Goal: Task Accomplishment & Management: Use online tool/utility

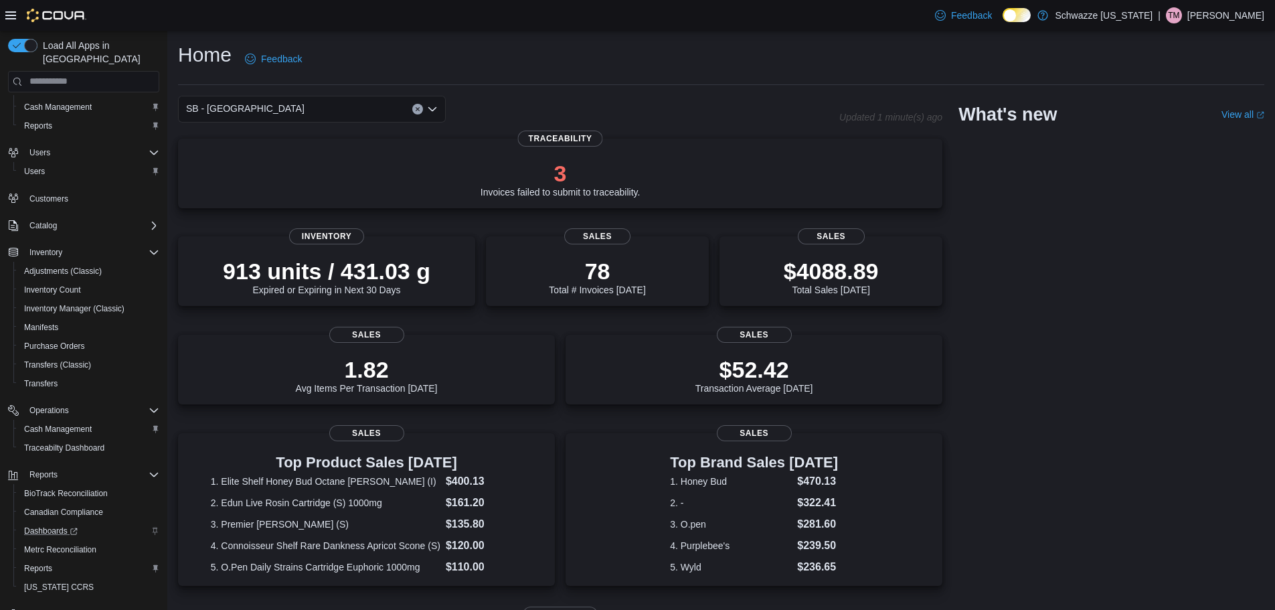
scroll to position [62, 0]
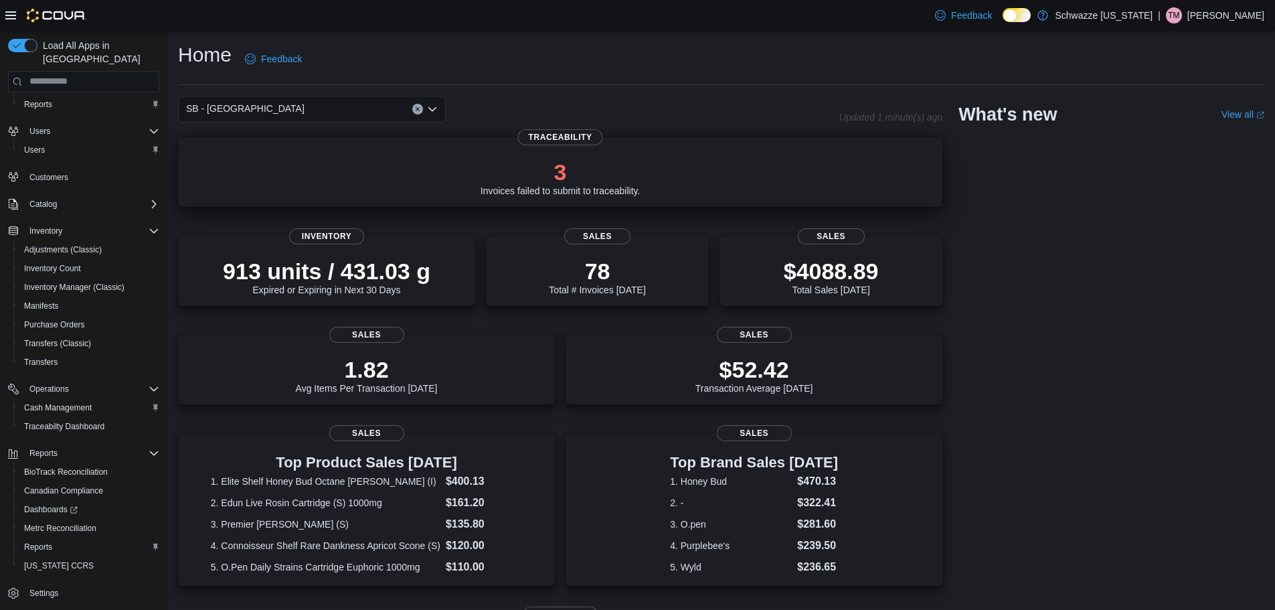
click at [576, 173] on p "3" at bounding box center [561, 172] width 160 height 27
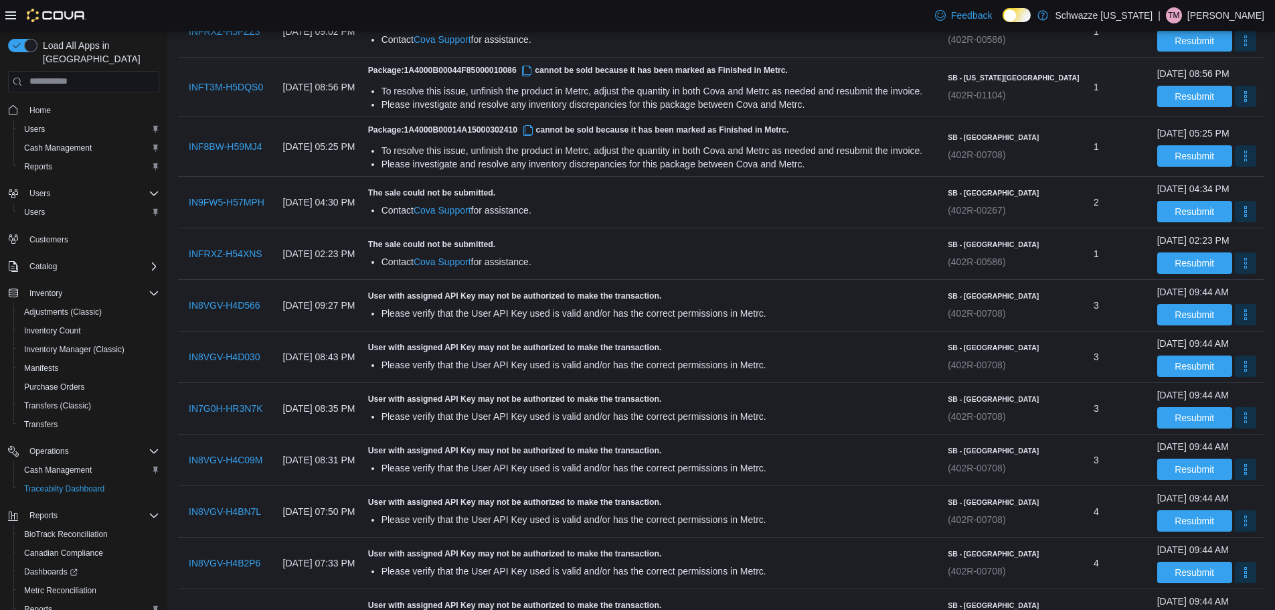
scroll to position [268, 0]
click at [37, 604] on span "Reports" at bounding box center [38, 609] width 28 height 11
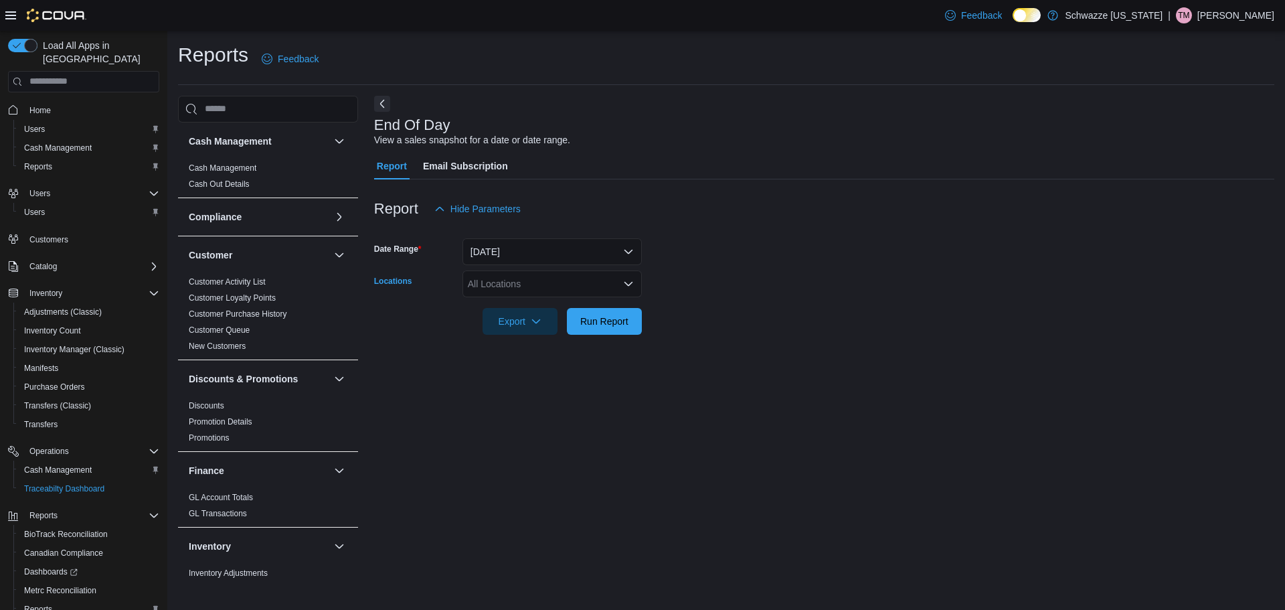
click at [525, 291] on div "All Locations" at bounding box center [552, 283] width 179 height 27
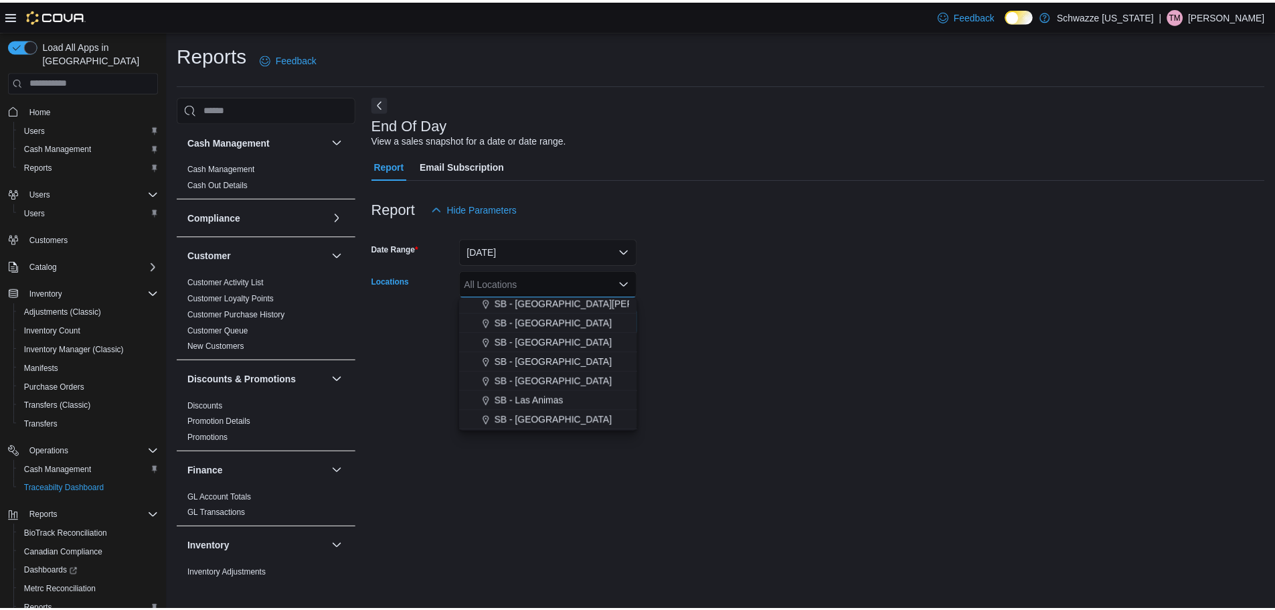
scroll to position [377, 0]
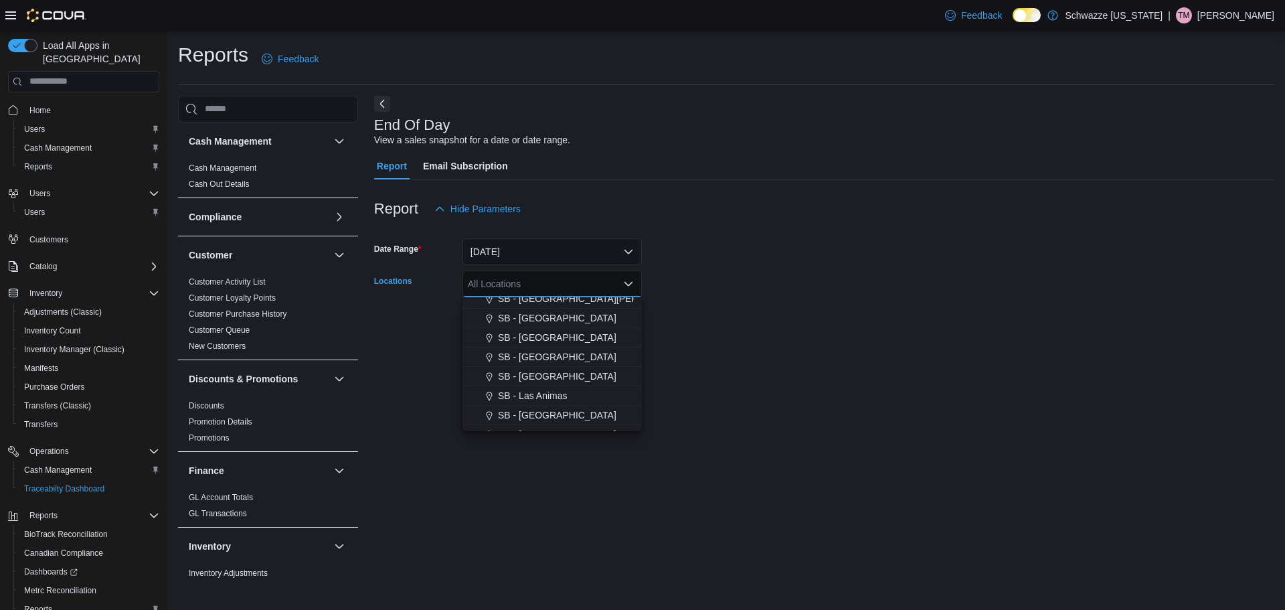
drag, startPoint x: 546, startPoint y: 381, endPoint x: 769, endPoint y: 330, distance: 228.6
click at [548, 381] on span "SB - [GEOGRAPHIC_DATA]" at bounding box center [557, 376] width 118 height 13
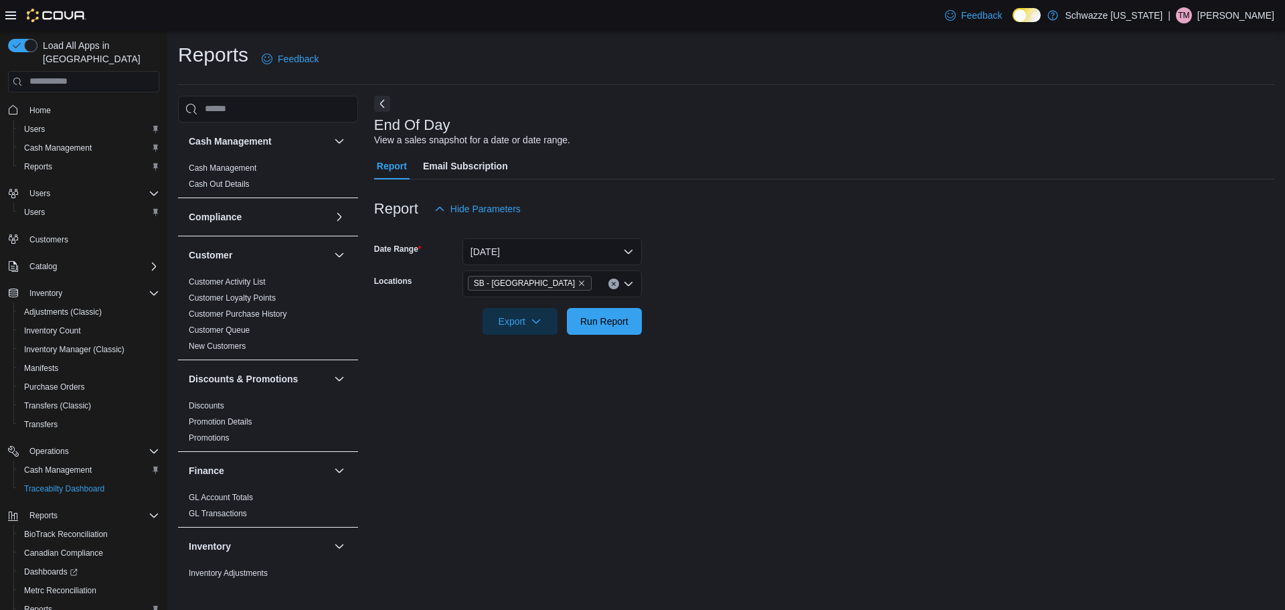
click at [815, 309] on form "Date Range [DATE] Locations SB - Lakeside Export Run Report" at bounding box center [824, 278] width 900 height 112
click at [603, 327] on span "Run Report" at bounding box center [604, 320] width 59 height 27
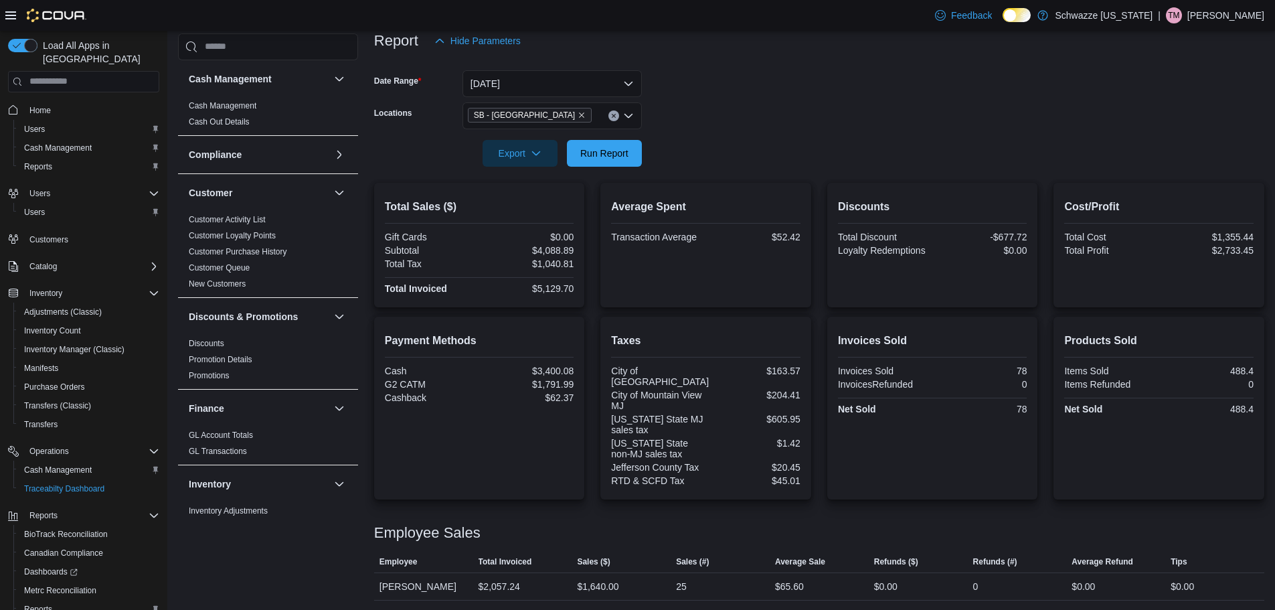
scroll to position [241, 0]
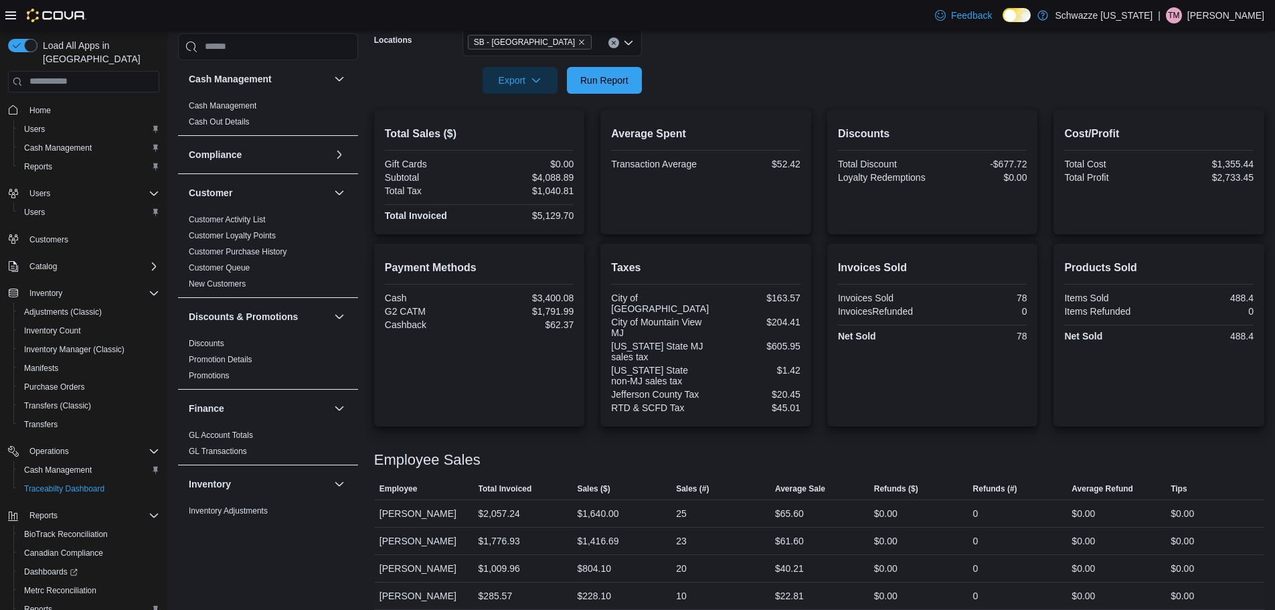
click at [427, 586] on div "[PERSON_NAME]" at bounding box center [423, 595] width 99 height 27
click at [602, 588] on div "$228.10" at bounding box center [594, 596] width 34 height 16
click at [690, 583] on div "10" at bounding box center [720, 595] width 99 height 27
drag, startPoint x: 669, startPoint y: 587, endPoint x: 712, endPoint y: 586, distance: 42.2
click at [678, 587] on tr "Employee [PERSON_NAME] Total Invoiced $285.57 Sales ($) $228.10 Sales (#) 10 Av…" at bounding box center [819, 595] width 890 height 27
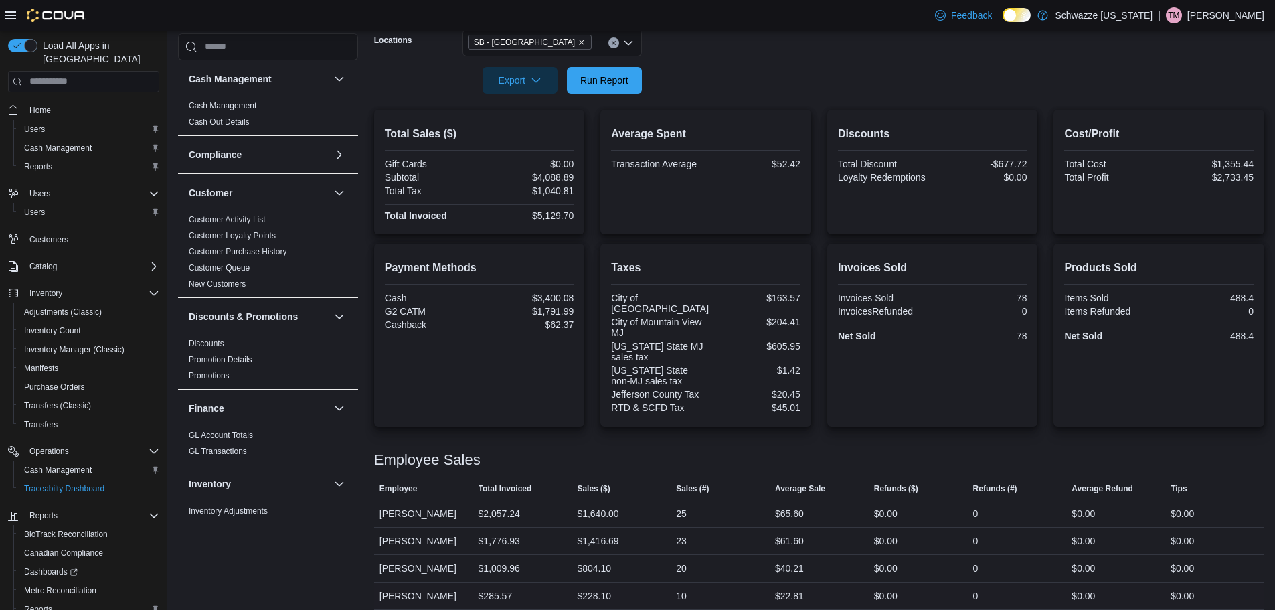
click at [700, 584] on div "10" at bounding box center [720, 595] width 99 height 27
click at [607, 91] on span "Run Report" at bounding box center [604, 79] width 59 height 27
